Goal: Task Accomplishment & Management: Complete application form

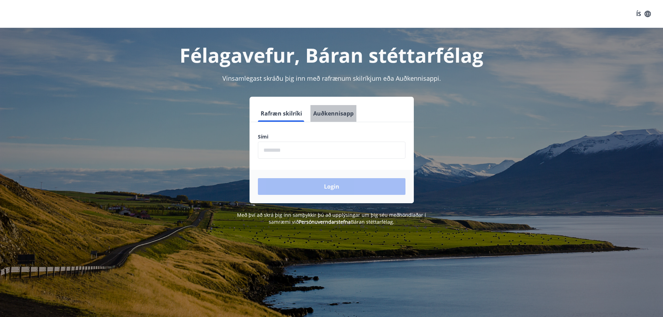
click at [347, 116] on button "Auðkennisapp" at bounding box center [333, 113] width 46 height 17
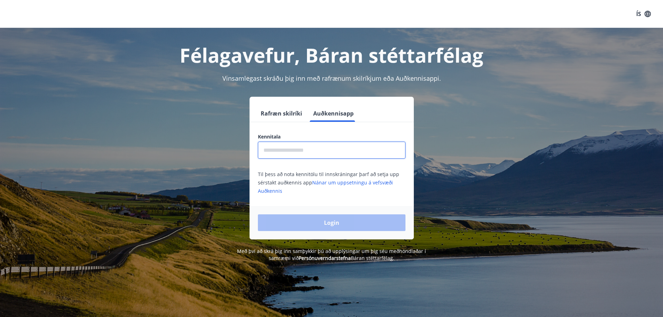
click at [330, 150] on input "text" at bounding box center [332, 150] width 148 height 17
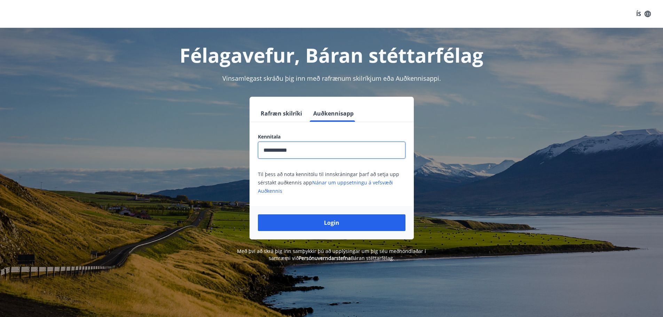
type input "**********"
click at [258, 214] on button "Login" at bounding box center [332, 222] width 148 height 17
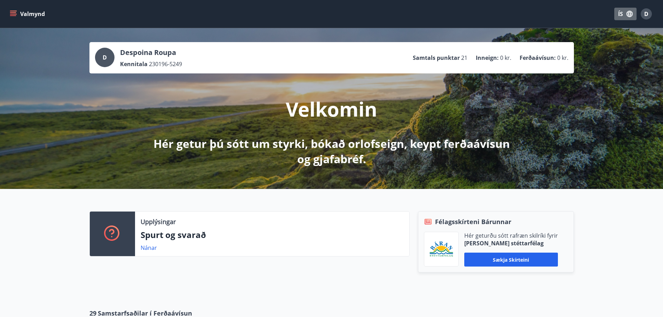
click at [629, 17] on icon "button" at bounding box center [630, 14] width 8 height 8
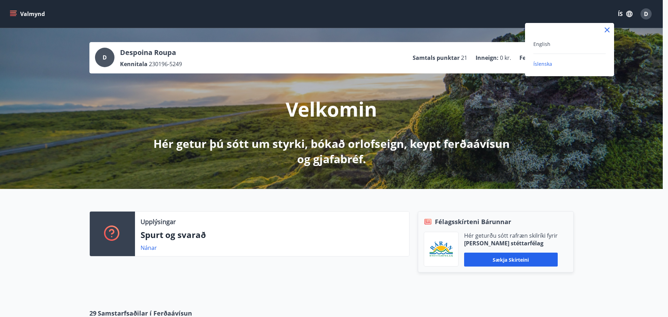
click at [554, 43] on div "English" at bounding box center [569, 44] width 72 height 8
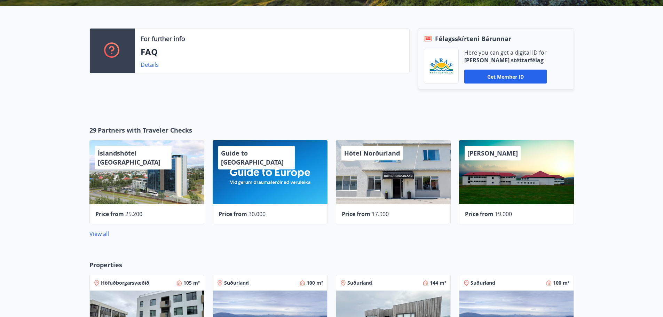
scroll to position [187, 0]
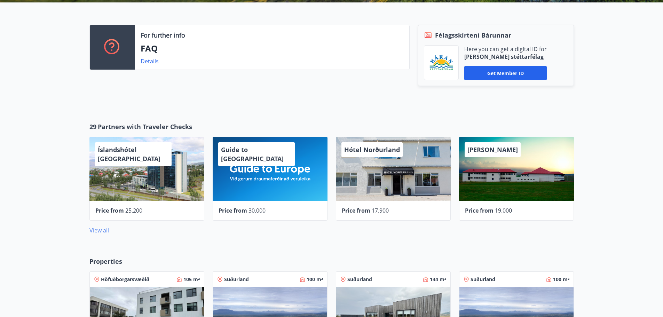
click at [90, 232] on link "View all" at bounding box center [98, 231] width 19 height 8
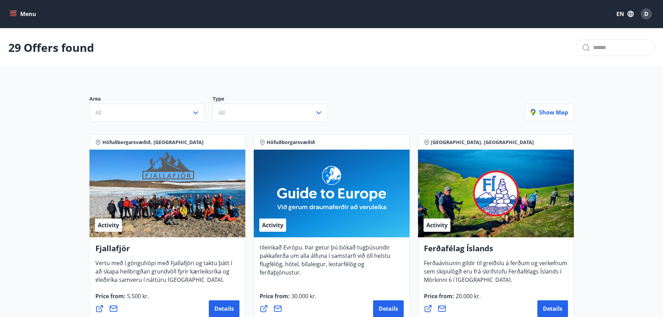
click at [14, 13] on icon "menu" at bounding box center [13, 12] width 6 height 1
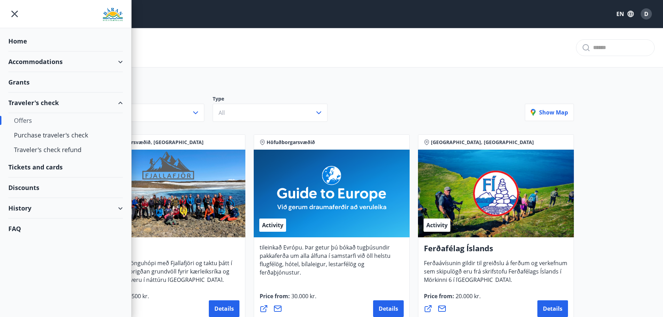
click at [31, 188] on div "Discounts" at bounding box center [65, 187] width 114 height 21
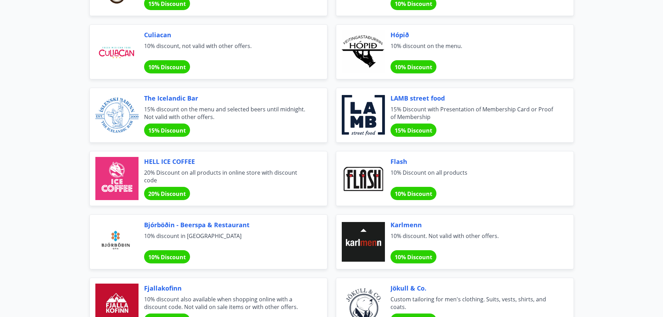
scroll to position [2385, 0]
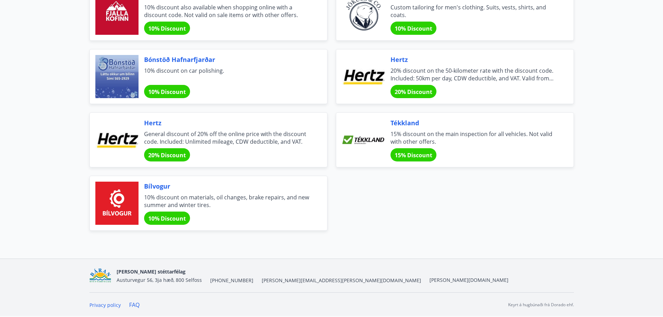
click at [264, 279] on span "[PERSON_NAME][EMAIL_ADDRESS][PERSON_NAME][DOMAIN_NAME]" at bounding box center [341, 280] width 159 height 7
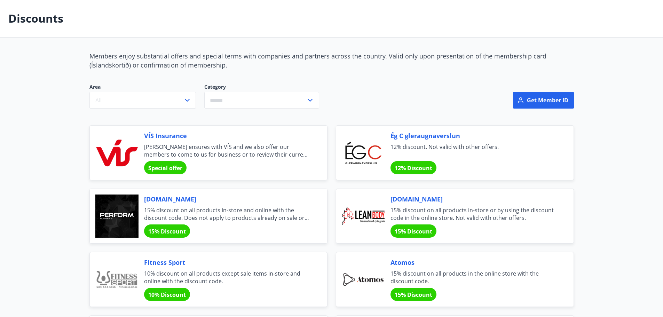
scroll to position [0, 0]
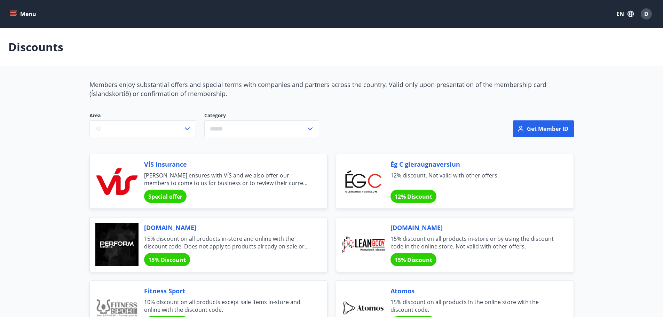
click at [18, 12] on button "Menu" at bounding box center [23, 14] width 31 height 13
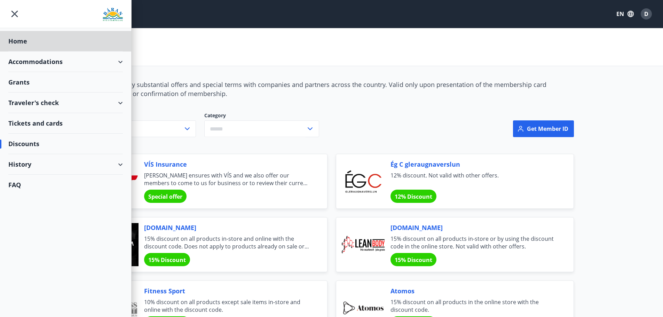
click at [21, 82] on div "Grants" at bounding box center [65, 82] width 114 height 21
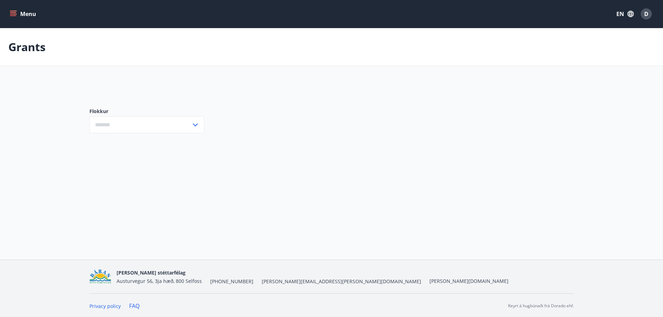
type input "***"
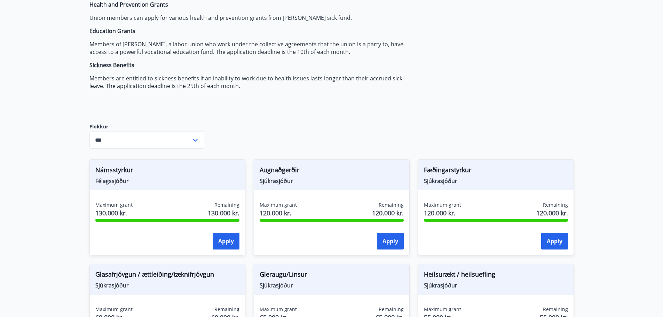
scroll to position [82, 0]
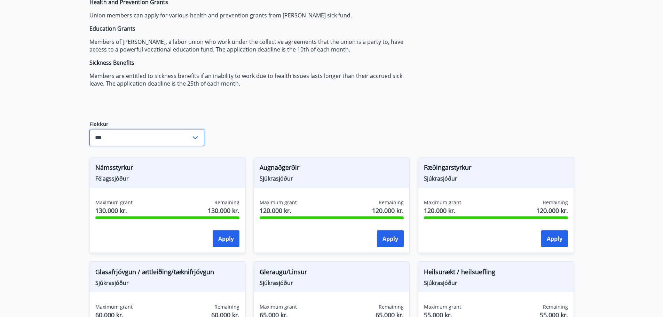
click at [157, 135] on input "***" at bounding box center [140, 137] width 102 height 17
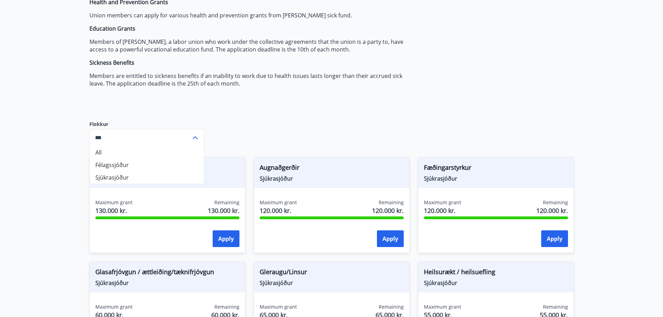
click at [157, 135] on input "***" at bounding box center [140, 137] width 102 height 17
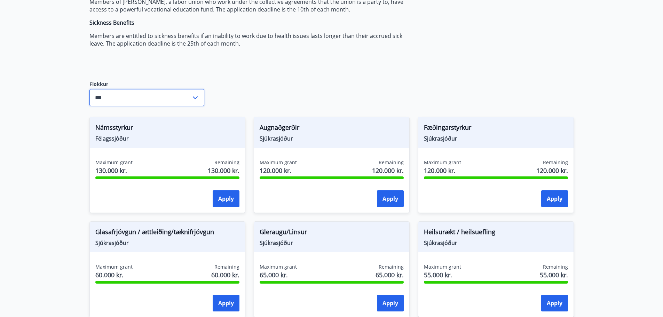
scroll to position [0, 0]
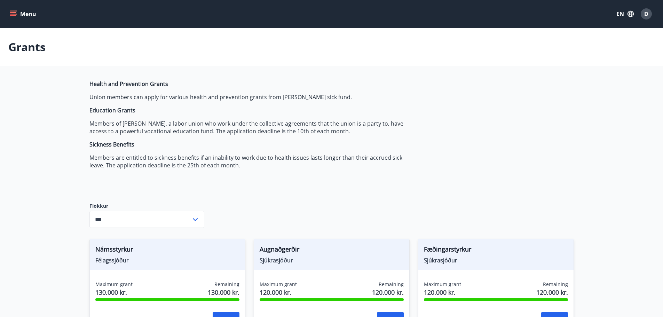
click at [13, 12] on icon "menu" at bounding box center [13, 13] width 7 height 7
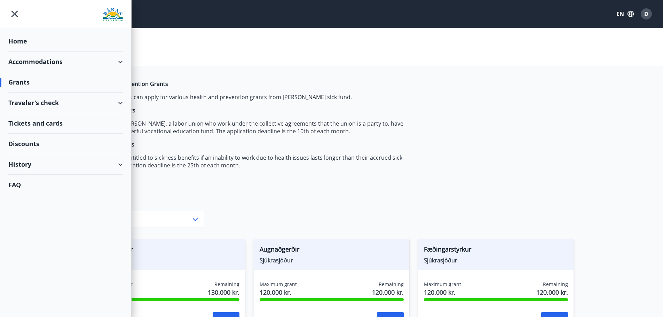
click at [84, 170] on div "History" at bounding box center [65, 164] width 114 height 21
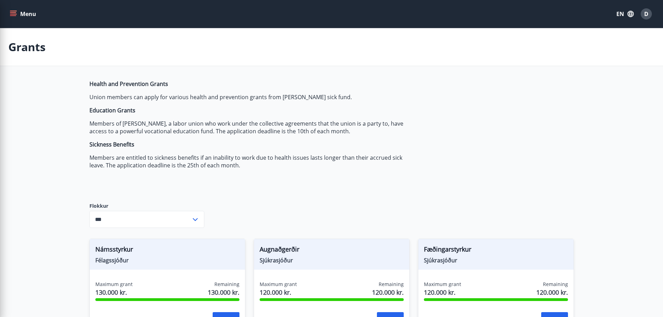
click at [239, 55] on div "Grants" at bounding box center [331, 47] width 663 height 38
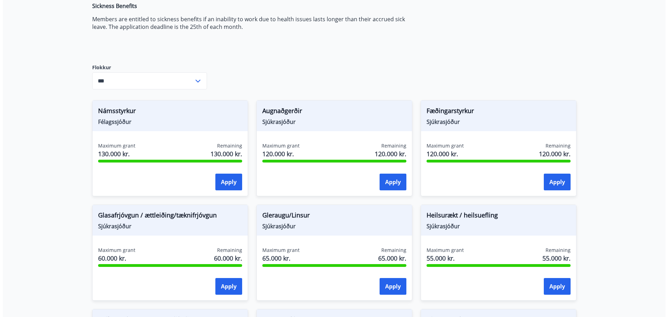
scroll to position [145, 0]
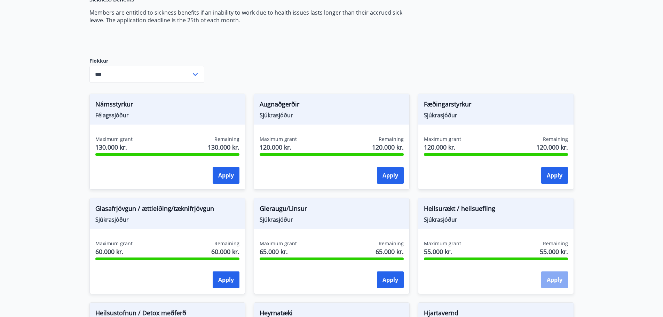
click at [552, 275] on button "Apply" at bounding box center [554, 279] width 27 height 17
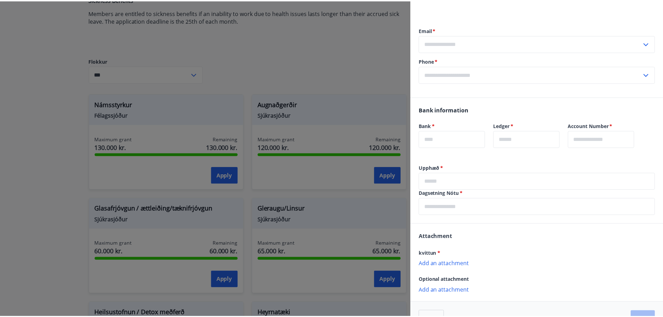
scroll to position [89, 0]
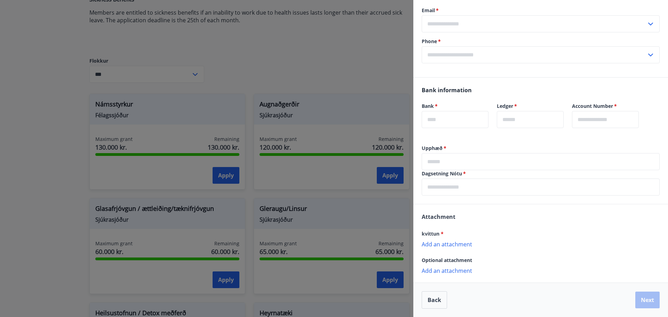
click at [21, 126] on div at bounding box center [334, 158] width 668 height 317
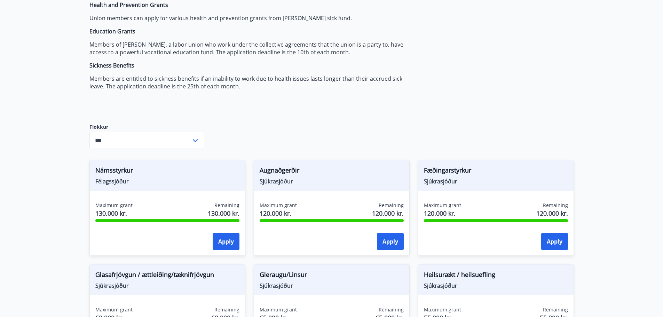
scroll to position [76, 0]
